Goal: Obtain resource: Obtain resource

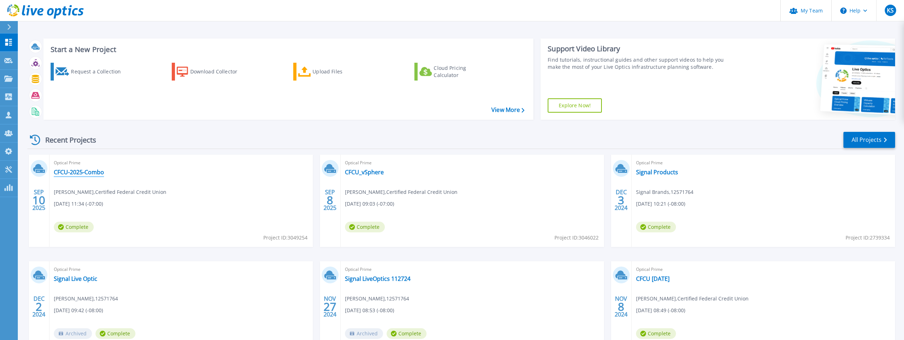
click at [90, 174] on link "CFCU-2025-Combo" at bounding box center [79, 172] width 50 height 7
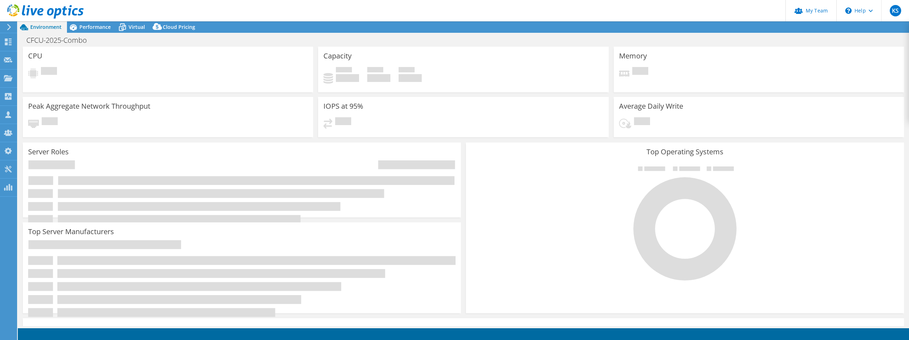
select select "USD"
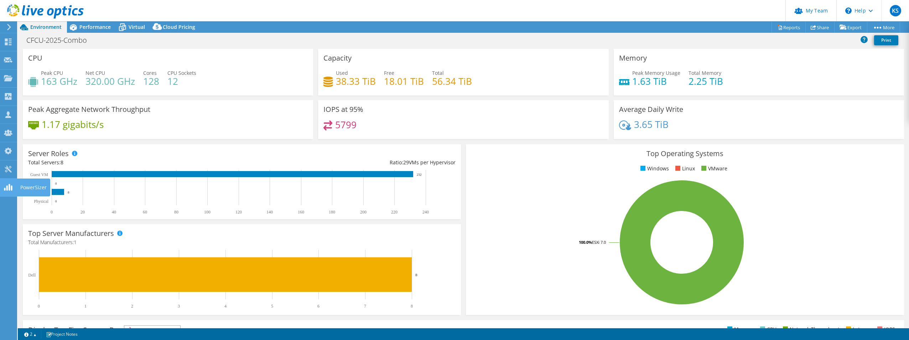
click at [9, 185] on icon at bounding box center [8, 187] width 9 height 7
click at [8, 171] on icon at bounding box center [8, 169] width 9 height 7
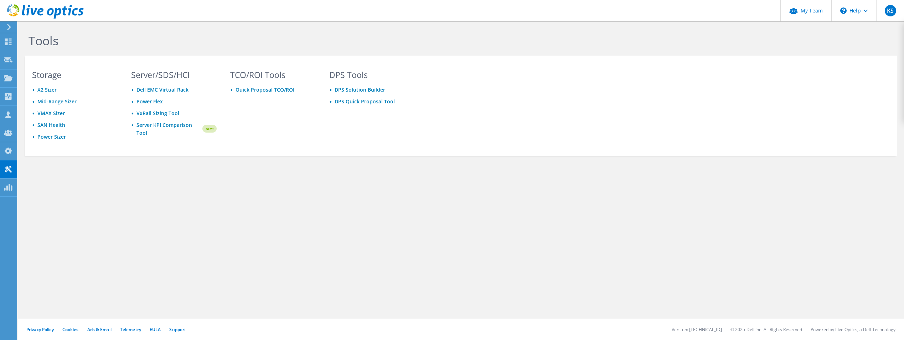
click at [61, 100] on link "Mid-Range Sizer" at bounding box center [56, 101] width 39 height 7
click at [44, 134] on link "Power Sizer" at bounding box center [51, 136] width 29 height 7
click at [58, 135] on link "Power Sizer" at bounding box center [51, 136] width 29 height 7
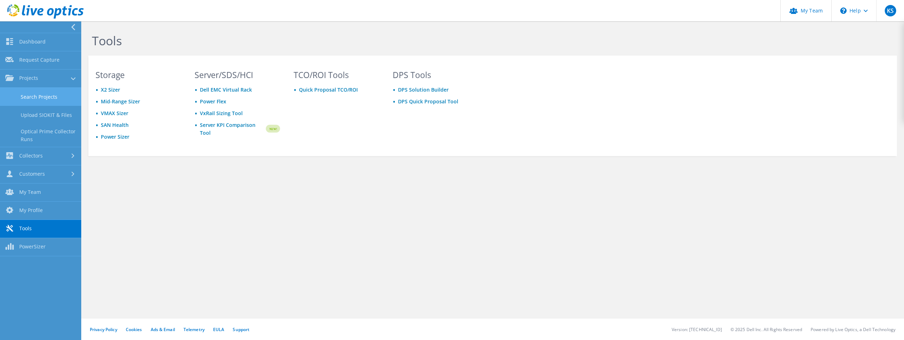
click at [47, 98] on link "Search Projects" at bounding box center [40, 97] width 81 height 18
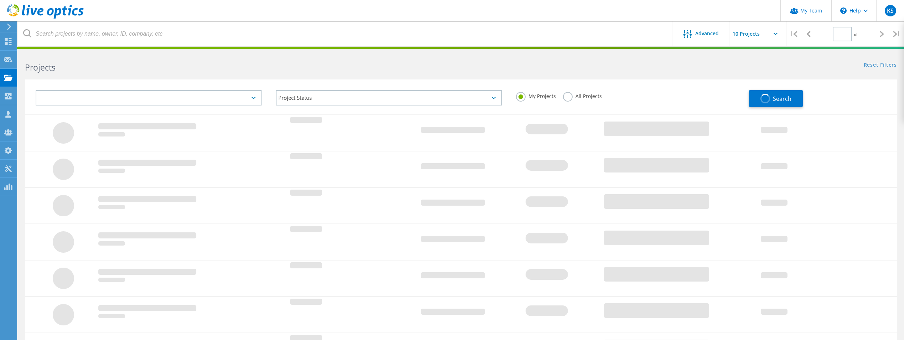
type input "1"
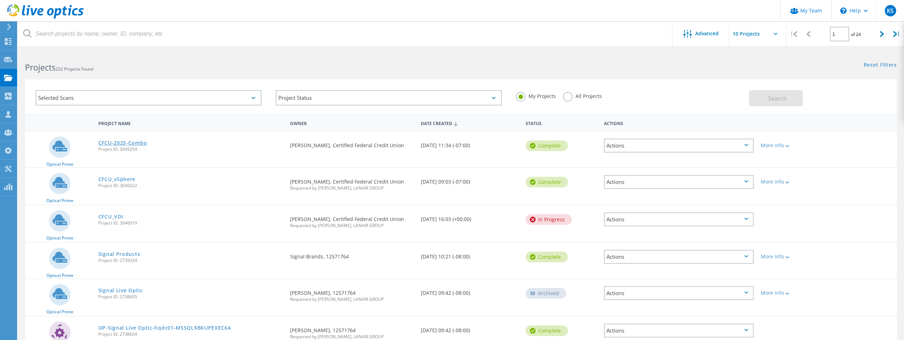
click at [120, 141] on link "CFCU-2025-Combo" at bounding box center [122, 142] width 49 height 5
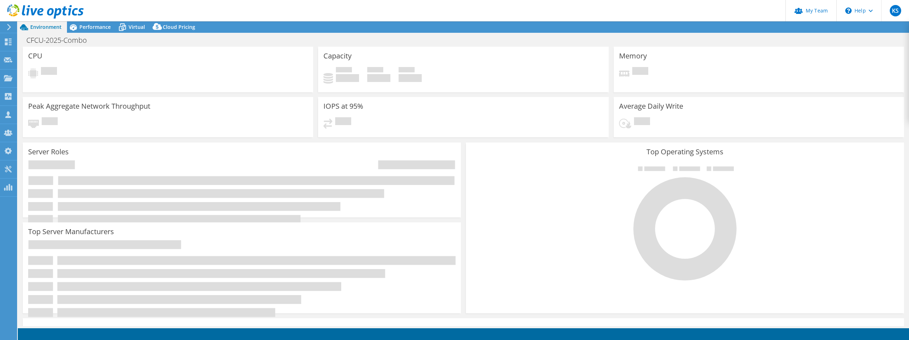
select select "USD"
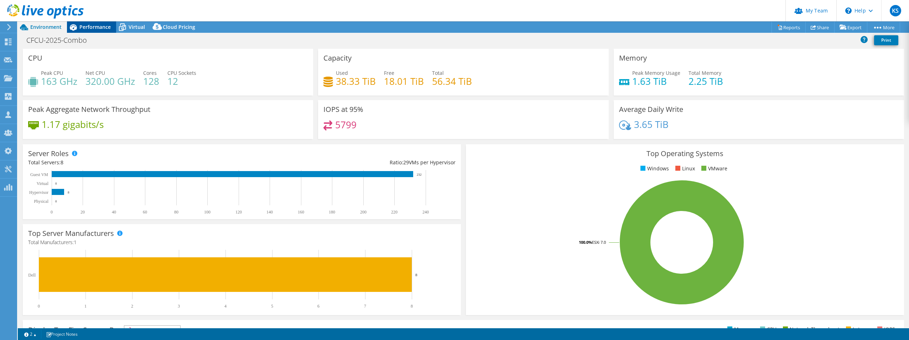
click at [107, 26] on span "Performance" at bounding box center [94, 27] width 31 height 7
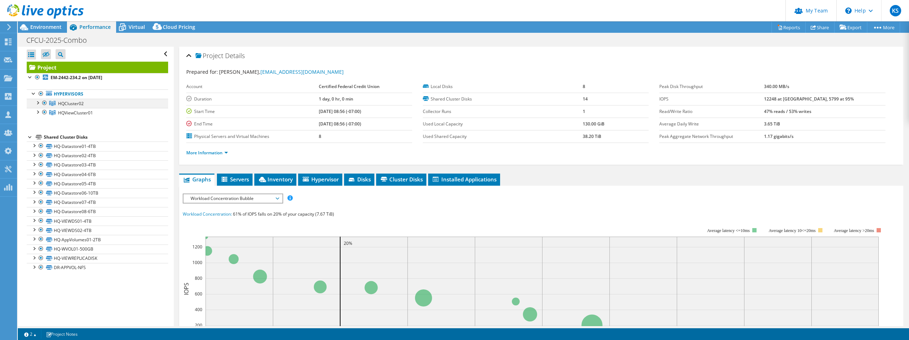
click at [44, 103] on div at bounding box center [44, 103] width 7 height 9
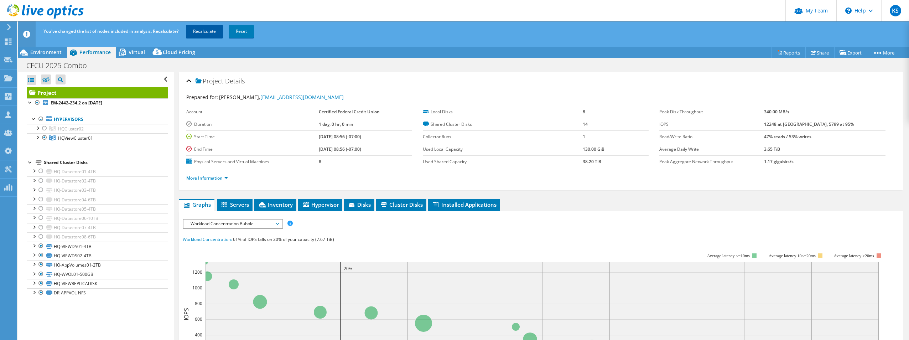
click at [208, 31] on link "Recalculate" at bounding box center [204, 31] width 37 height 13
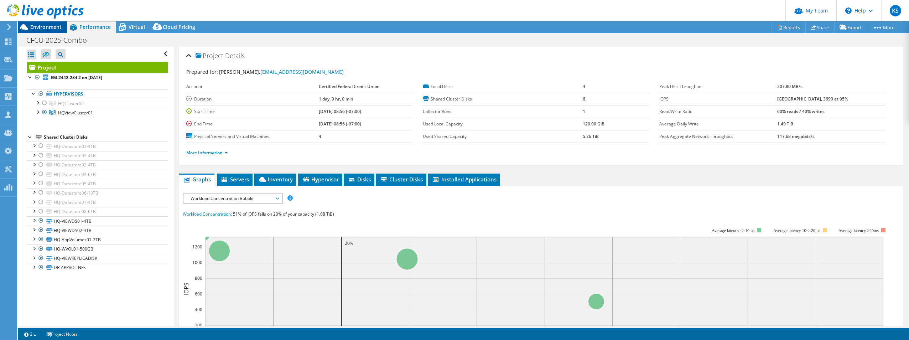
click at [44, 27] on span "Environment" at bounding box center [45, 27] width 31 height 7
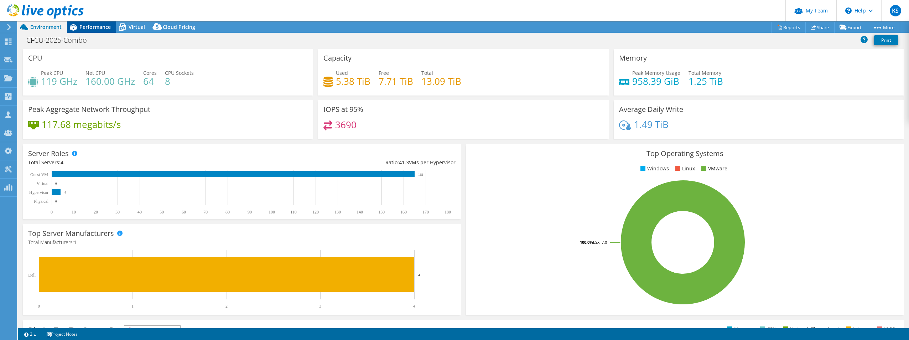
click at [84, 30] on div "Performance" at bounding box center [91, 26] width 49 height 11
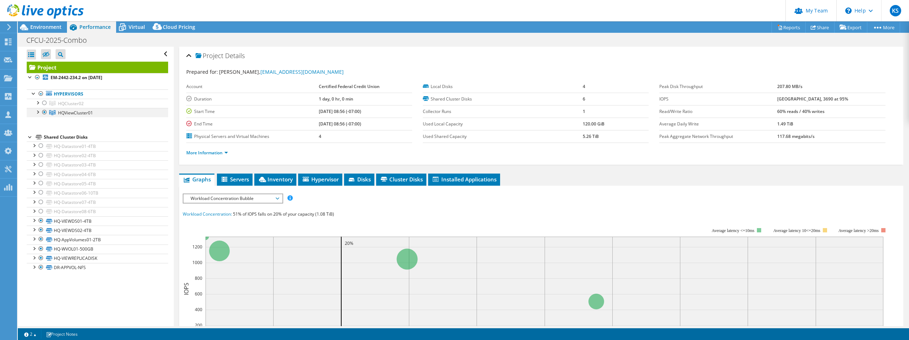
click at [37, 113] on div at bounding box center [37, 111] width 7 height 7
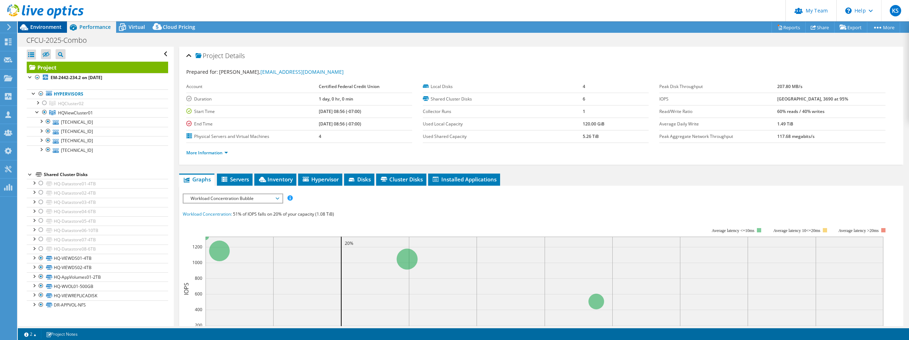
click at [46, 29] on span "Environment" at bounding box center [45, 27] width 31 height 7
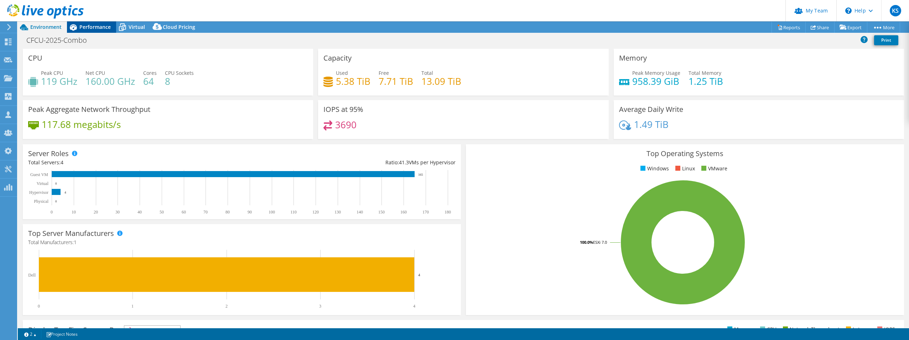
click at [94, 27] on span "Performance" at bounding box center [94, 27] width 31 height 7
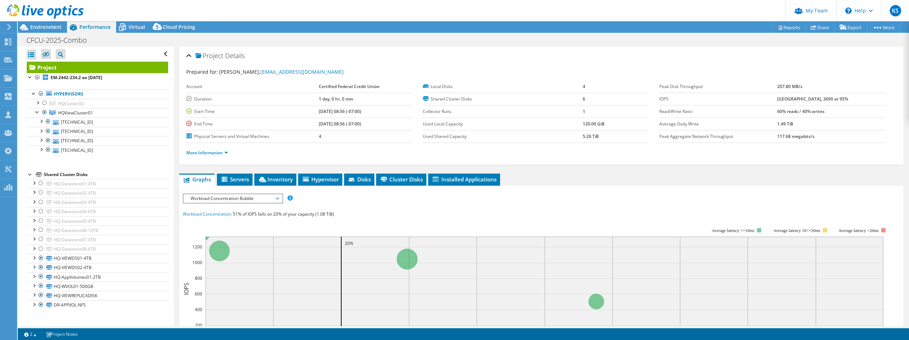
click at [221, 200] on span "Workload Concentration Bubble" at bounding box center [233, 198] width 92 height 9
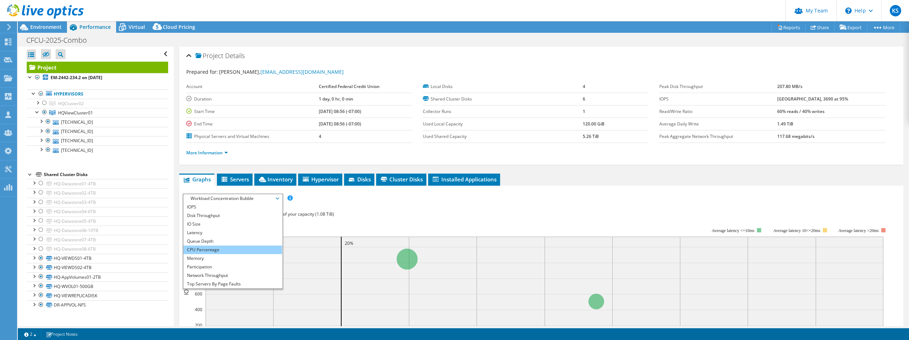
click at [248, 246] on li "CPU Percentage" at bounding box center [233, 250] width 99 height 9
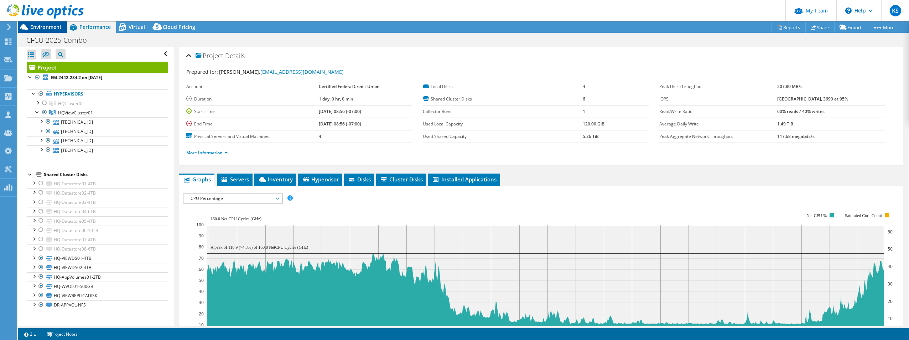
click at [53, 25] on span "Environment" at bounding box center [45, 27] width 31 height 7
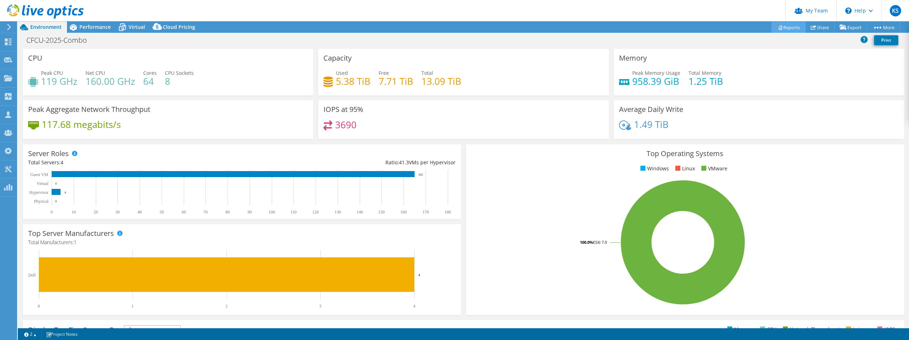
click at [788, 24] on link "Reports" at bounding box center [789, 27] width 34 height 11
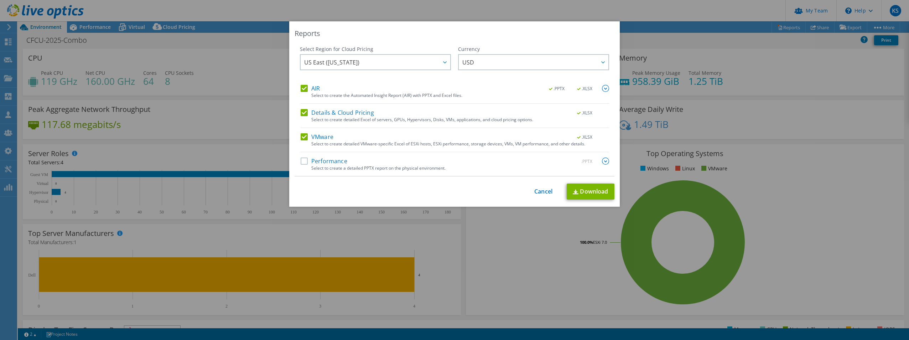
click at [304, 87] on label "AIR" at bounding box center [310, 88] width 19 height 7
click at [0, 0] on input "AIR" at bounding box center [0, 0] width 0 height 0
click at [594, 191] on link "Download" at bounding box center [591, 192] width 48 height 16
click at [539, 197] on div "This process may take a while, please wait... Cancel Download" at bounding box center [455, 192] width 320 height 16
click at [538, 194] on link "Cancel" at bounding box center [543, 191] width 18 height 7
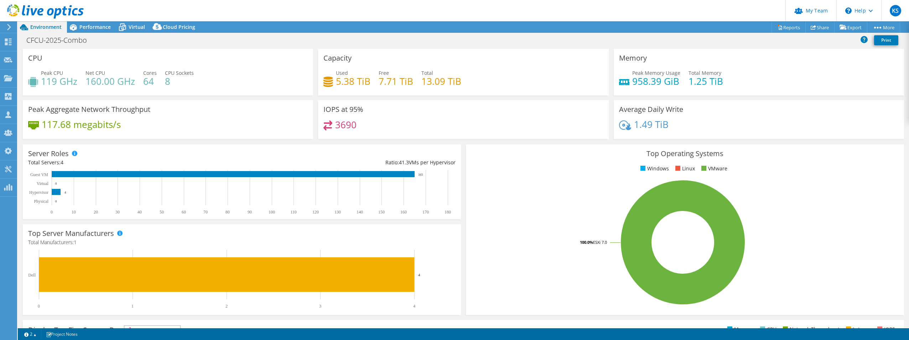
click at [95, 21] on header "KS Partner Team Admin [PERSON_NAME] [EMAIL_ADDRESS][DOMAIN_NAME] LANAIR GROUP M…" at bounding box center [454, 10] width 909 height 21
click at [95, 27] on span "Performance" at bounding box center [94, 27] width 31 height 7
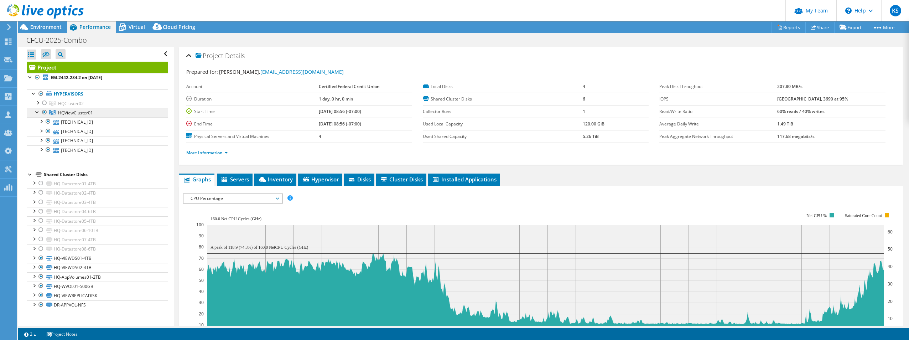
click at [105, 113] on link "HQViewCluster01" at bounding box center [97, 112] width 141 height 9
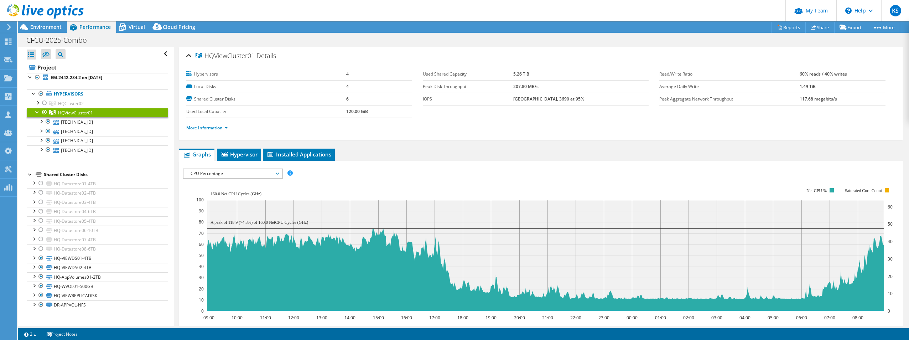
click at [257, 174] on span "CPU Percentage" at bounding box center [233, 173] width 92 height 9
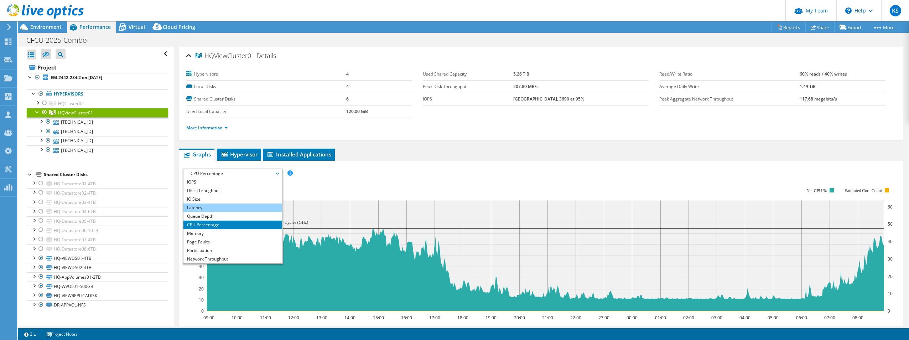
click at [225, 210] on li "Latency" at bounding box center [233, 207] width 99 height 9
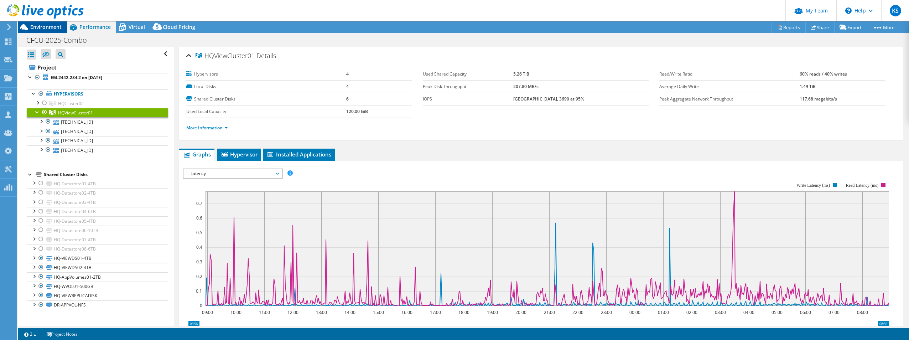
click at [41, 25] on span "Environment" at bounding box center [45, 27] width 31 height 7
